Goal: Use online tool/utility: Utilize a website feature to perform a specific function

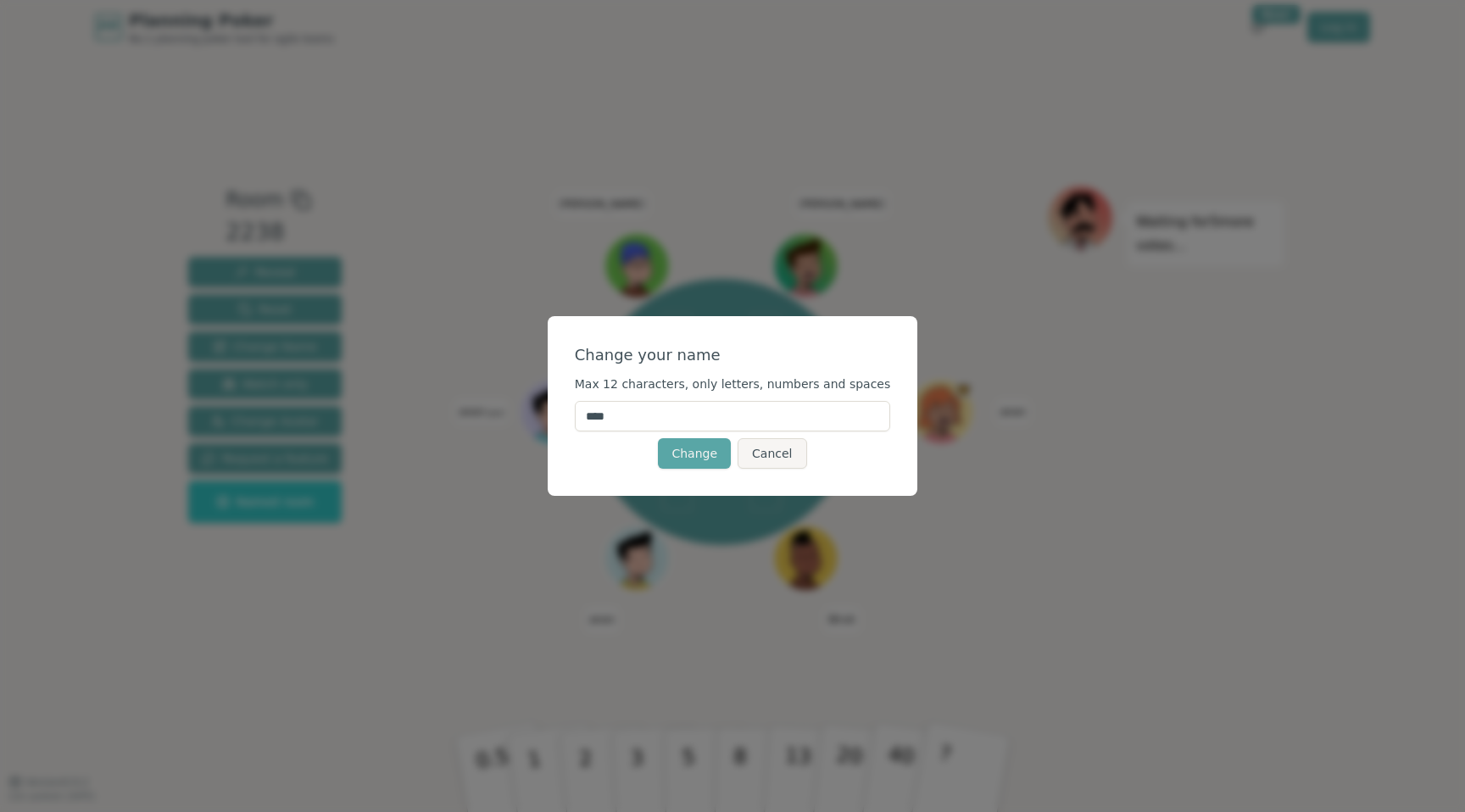
click at [678, 422] on input "****" at bounding box center [733, 416] width 316 height 30
type input "****"
click button "Change" at bounding box center [695, 453] width 73 height 30
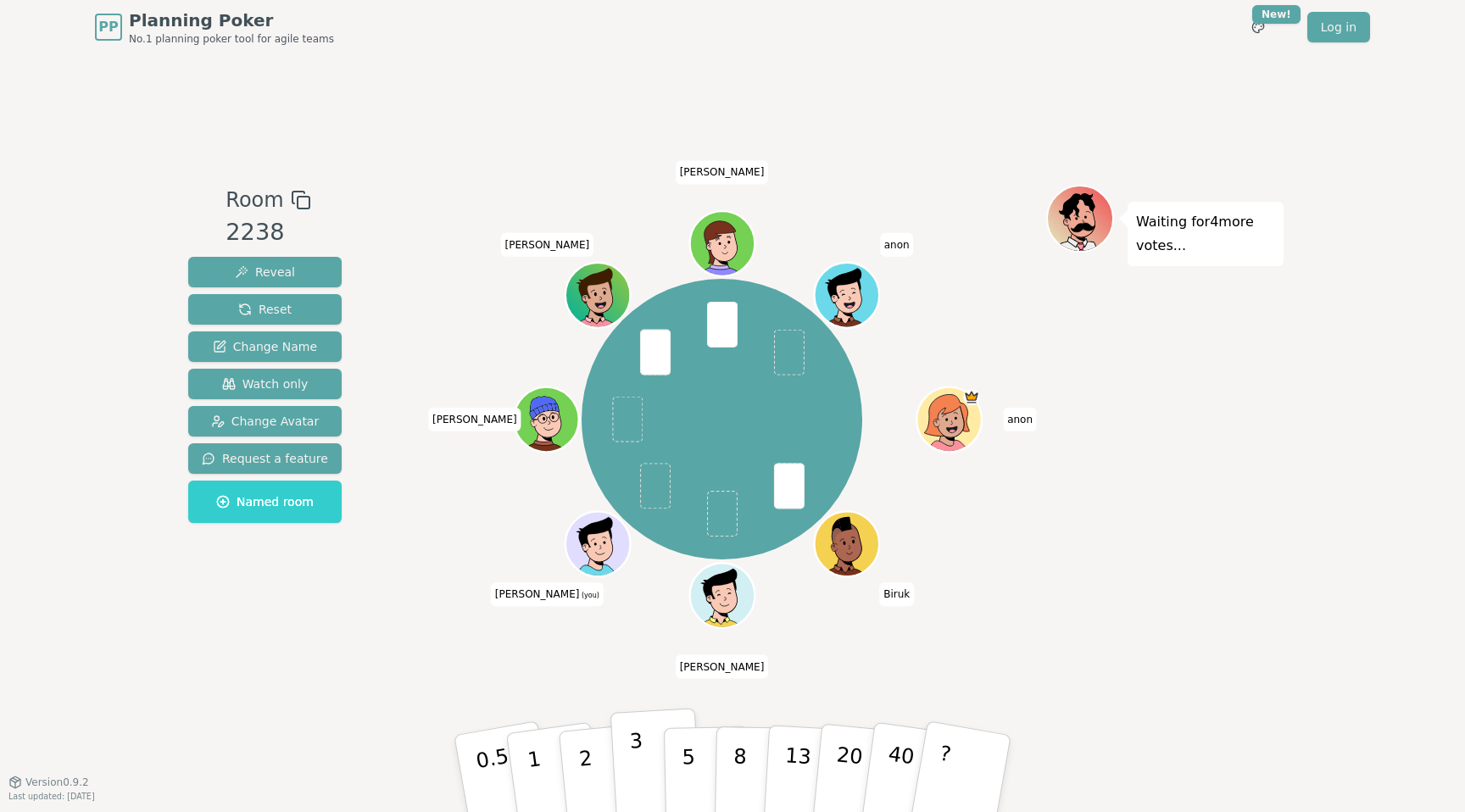
click at [632, 760] on p "3" at bounding box center [638, 775] width 19 height 93
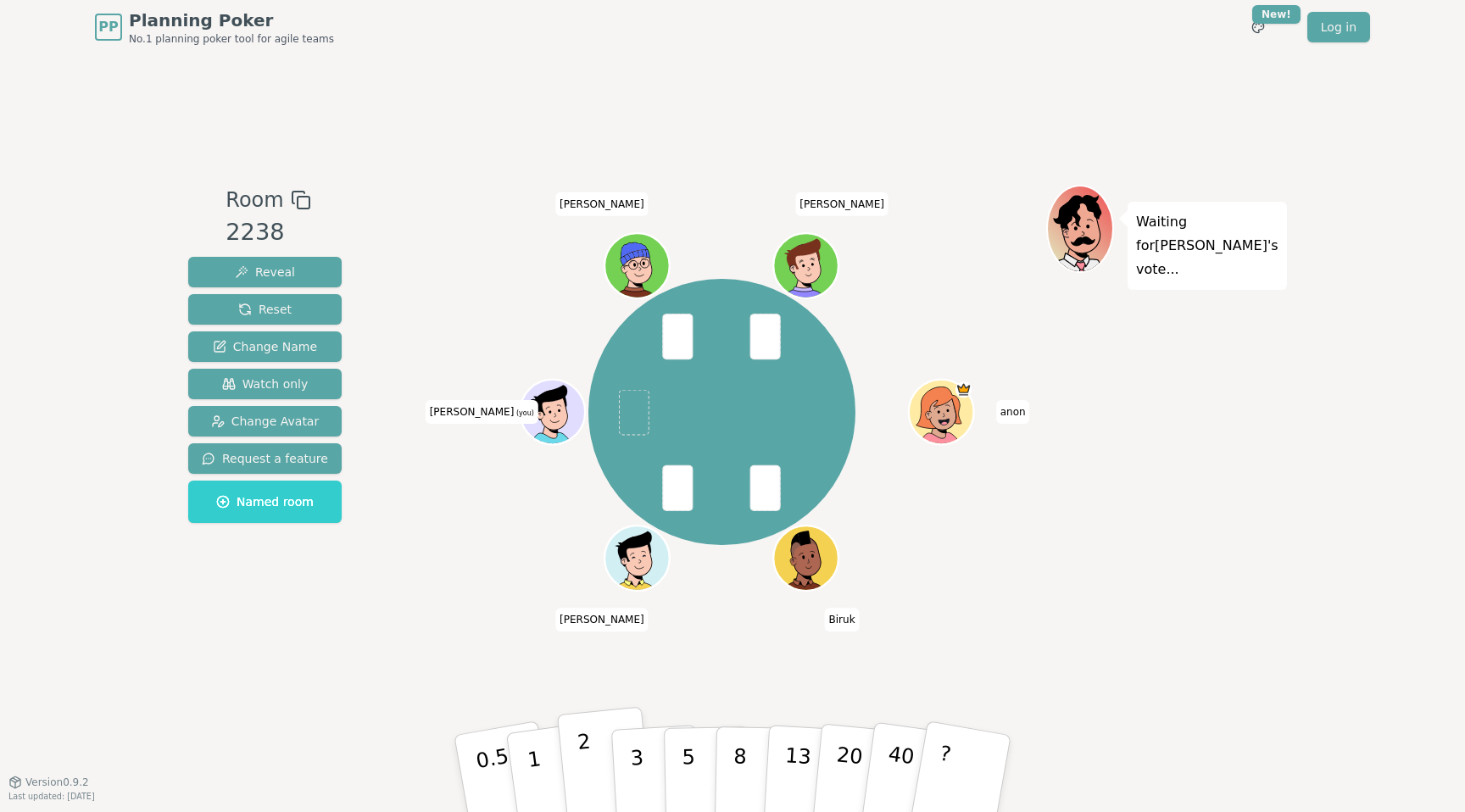
click at [586, 770] on p "2" at bounding box center [587, 776] width 22 height 93
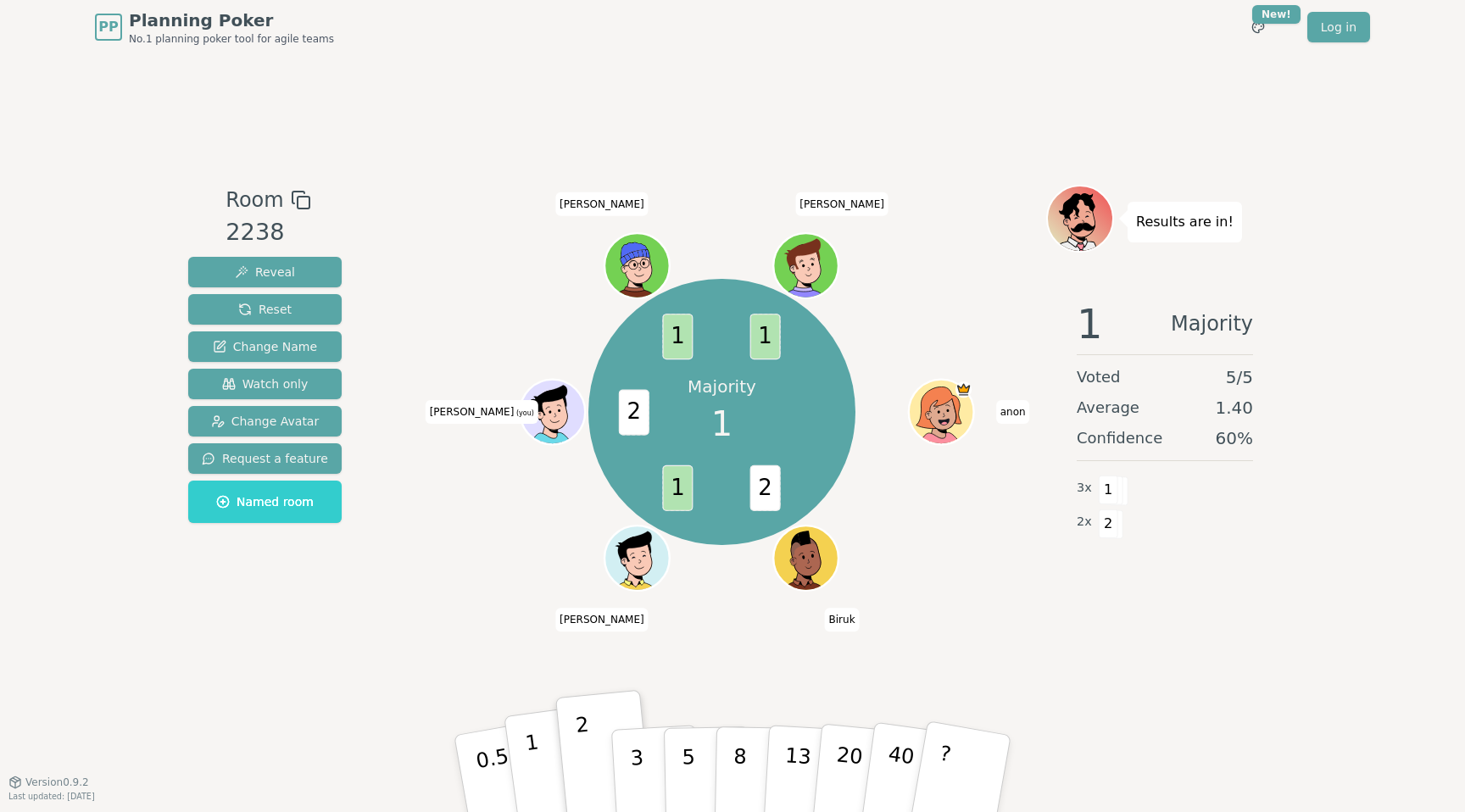
click at [554, 771] on button "1" at bounding box center [554, 774] width 101 height 137
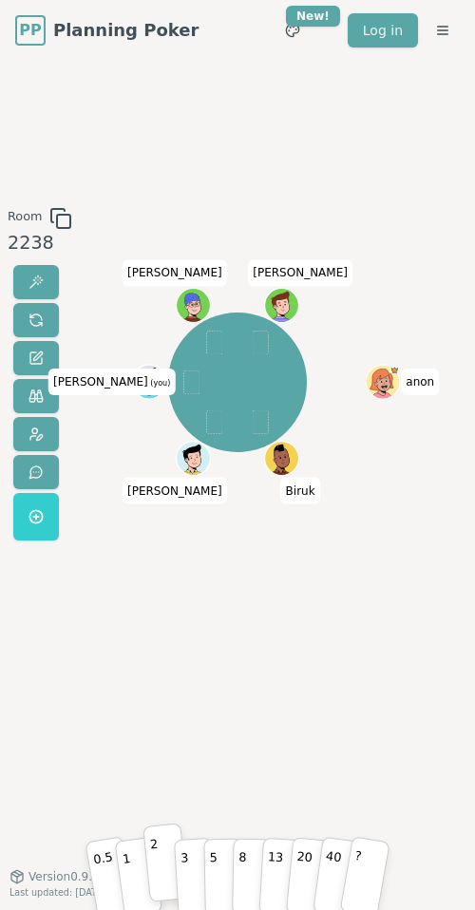
click at [161, 864] on button "2" at bounding box center [165, 861] width 46 height 79
click at [191, 869] on button "3" at bounding box center [194, 862] width 43 height 78
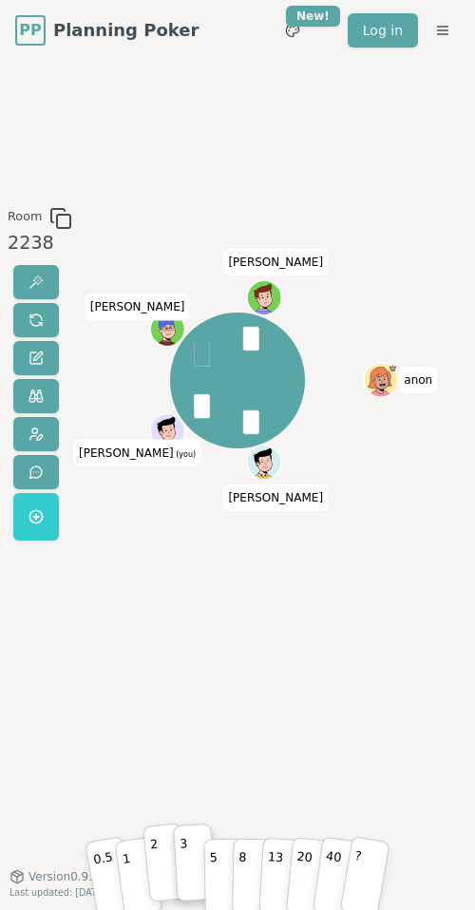
click at [156, 863] on p "2" at bounding box center [156, 863] width 14 height 65
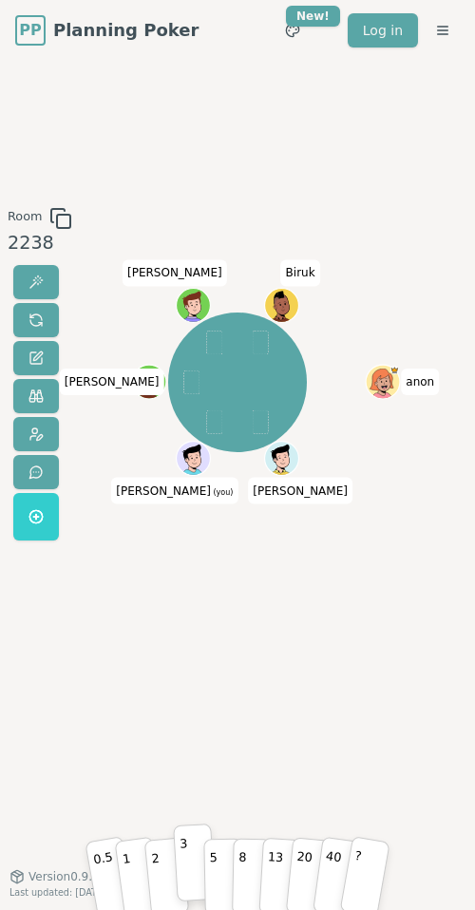
click at [190, 859] on button "3" at bounding box center [194, 862] width 43 height 78
click at [220, 866] on button "5" at bounding box center [223, 862] width 40 height 77
